Goal: Task Accomplishment & Management: Use online tool/utility

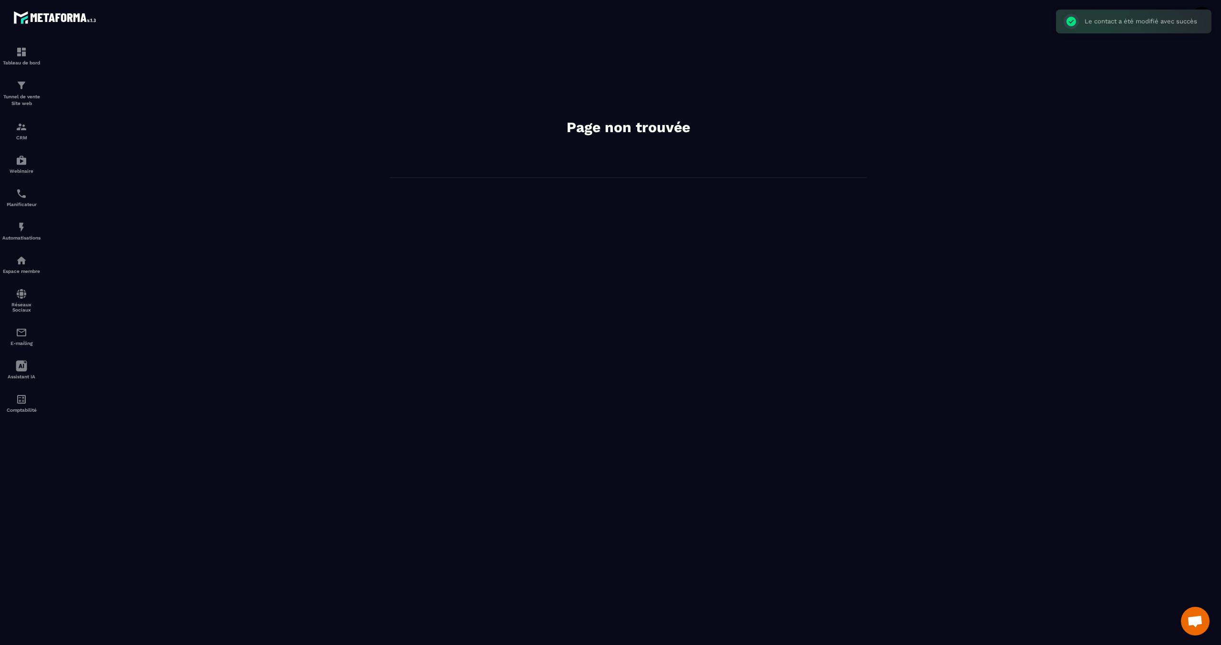
scroll to position [381, 0]
click at [30, 130] on div "CRM" at bounding box center [21, 130] width 38 height 19
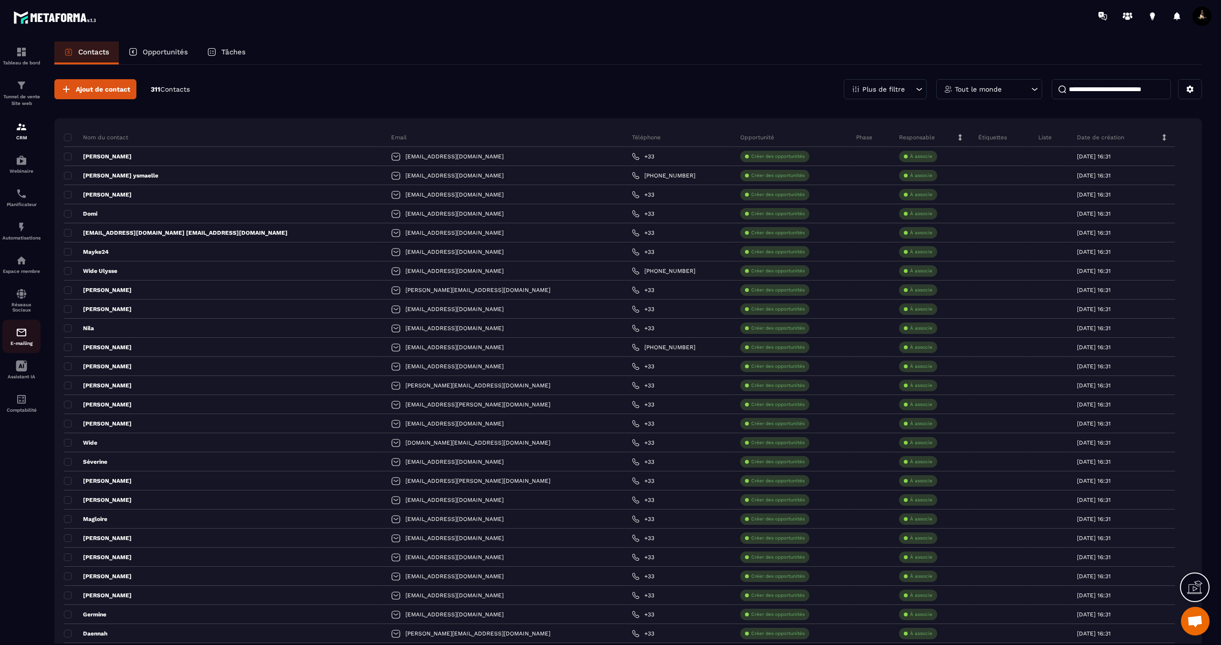
click at [27, 344] on div "E-mailing" at bounding box center [21, 336] width 38 height 19
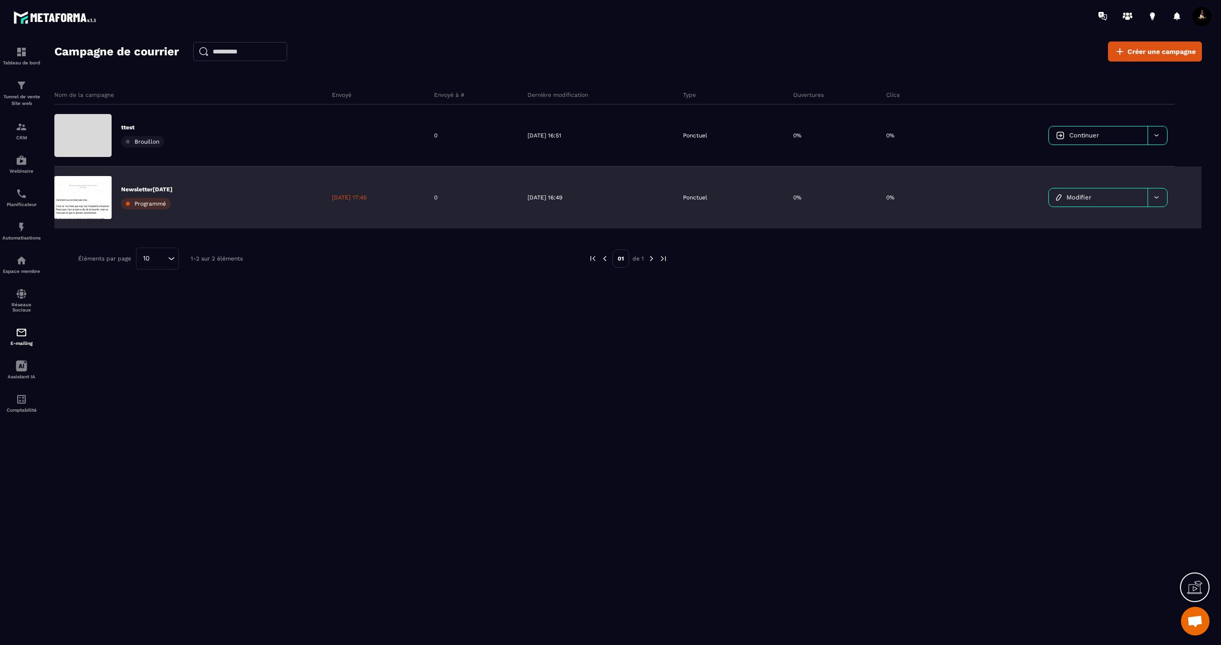
click at [163, 187] on p "Newsletter13OCT2025" at bounding box center [147, 190] width 52 height 8
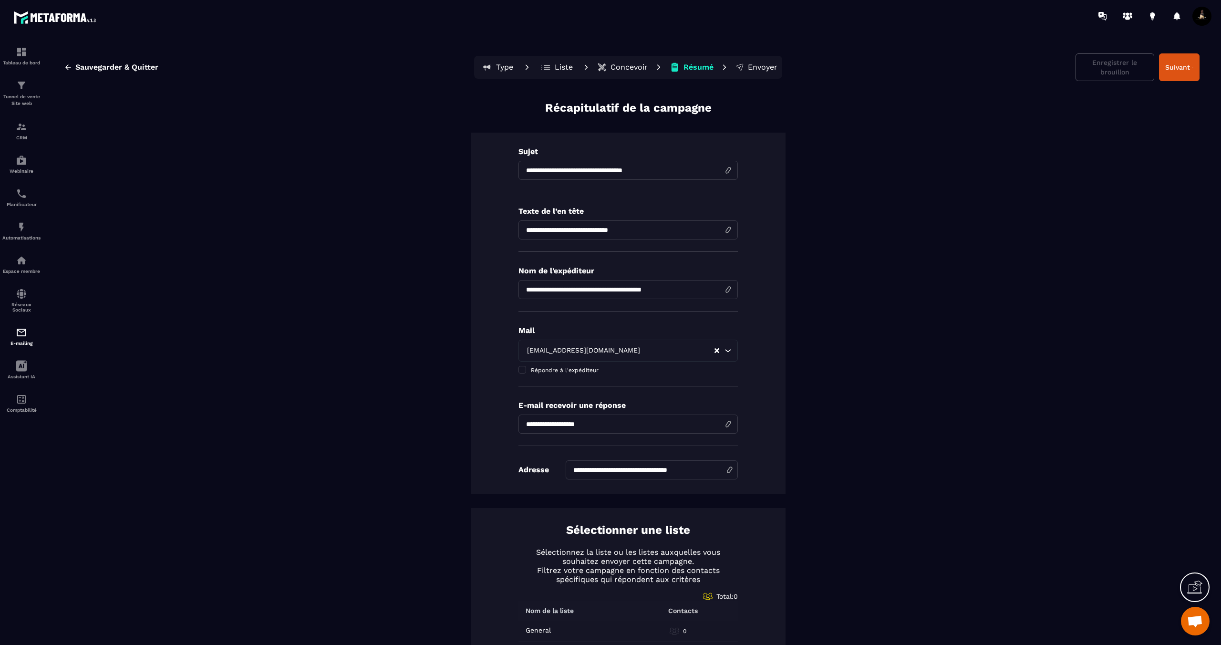
click at [763, 70] on p "Envoyer" at bounding box center [763, 67] width 30 height 10
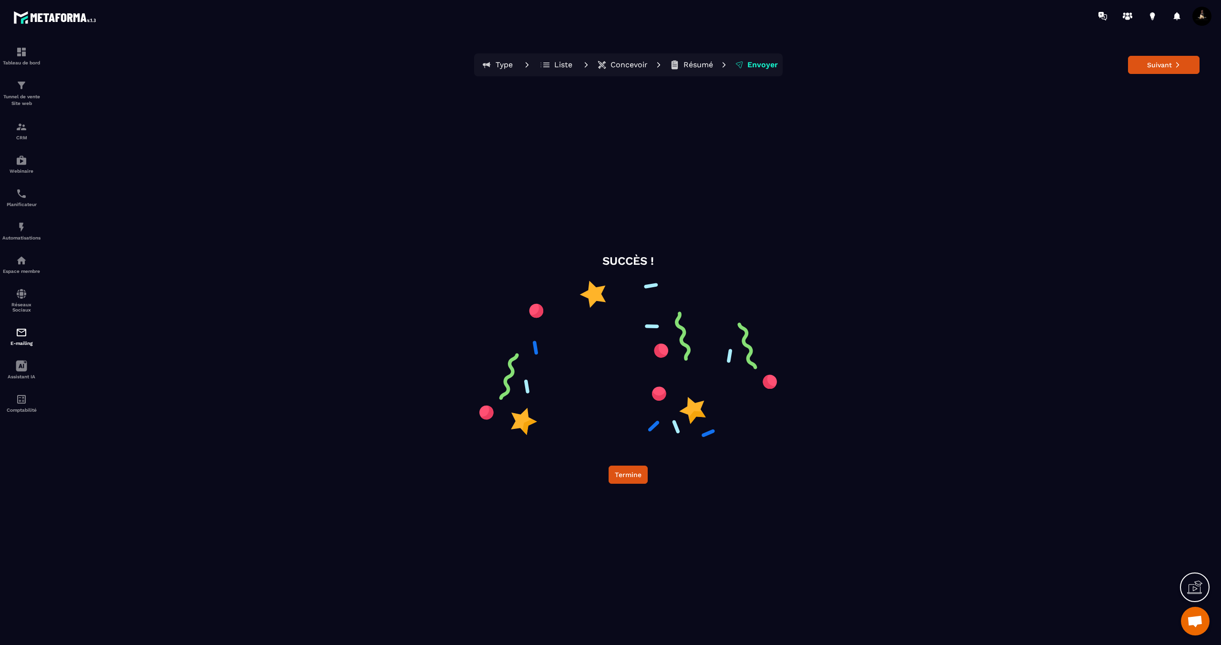
click at [708, 66] on p "Résumé" at bounding box center [699, 65] width 30 height 10
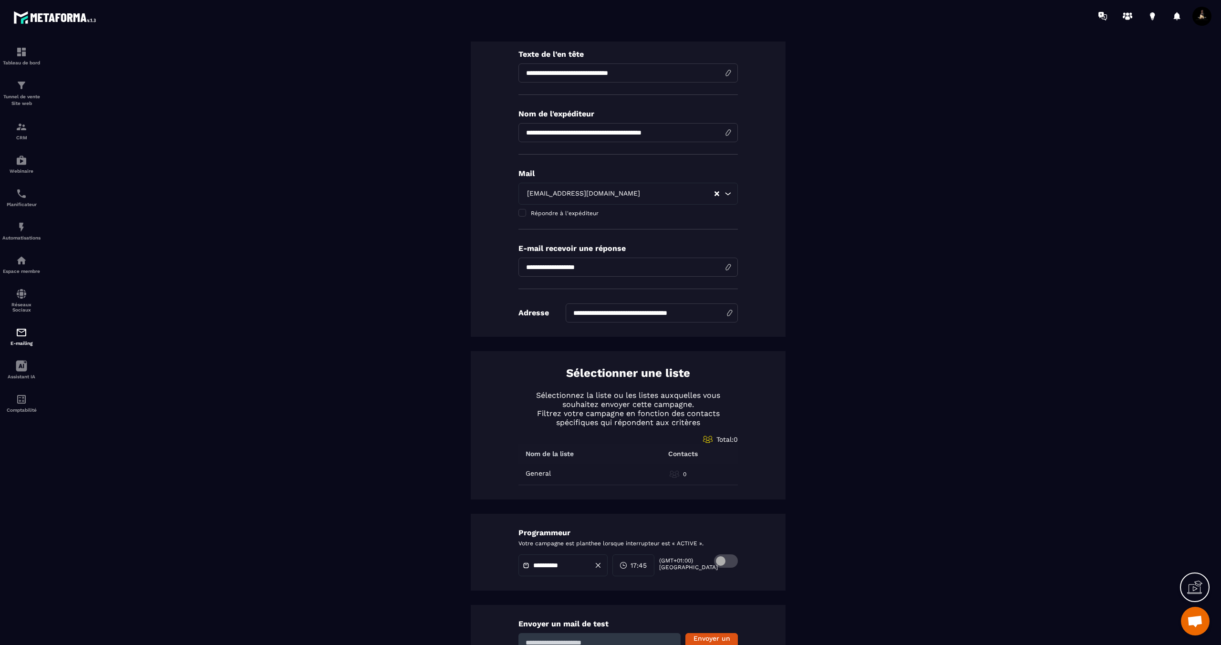
scroll to position [221, 0]
